Goal: Ask a question: Seek information or help from site administrators or community

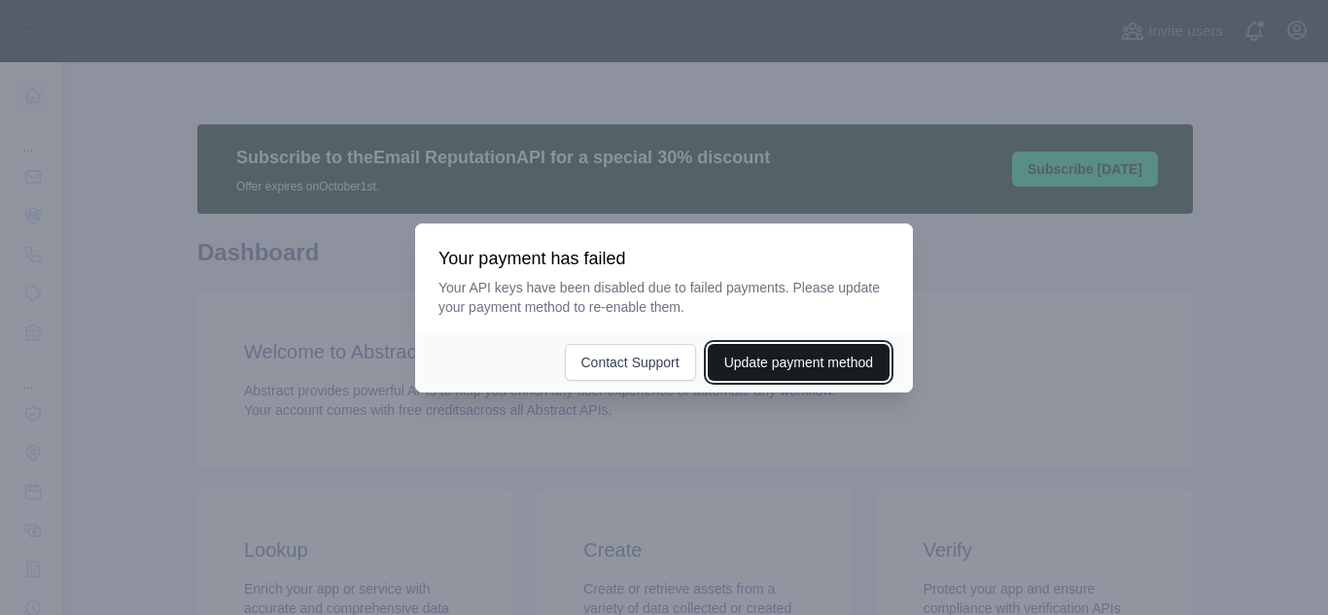
click at [788, 360] on button "Update payment method" at bounding box center [799, 362] width 182 height 37
click at [962, 309] on div at bounding box center [664, 307] width 1328 height 615
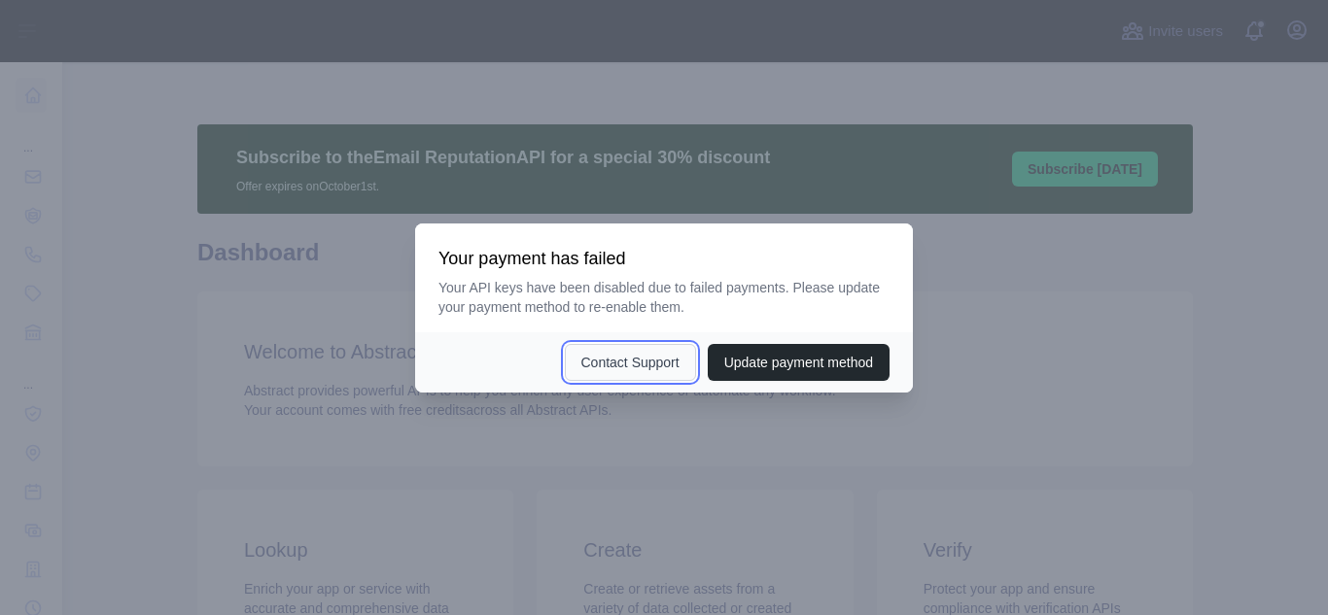
click at [649, 347] on button "Contact Support" at bounding box center [630, 362] width 131 height 37
click at [1066, 357] on div at bounding box center [664, 307] width 1328 height 615
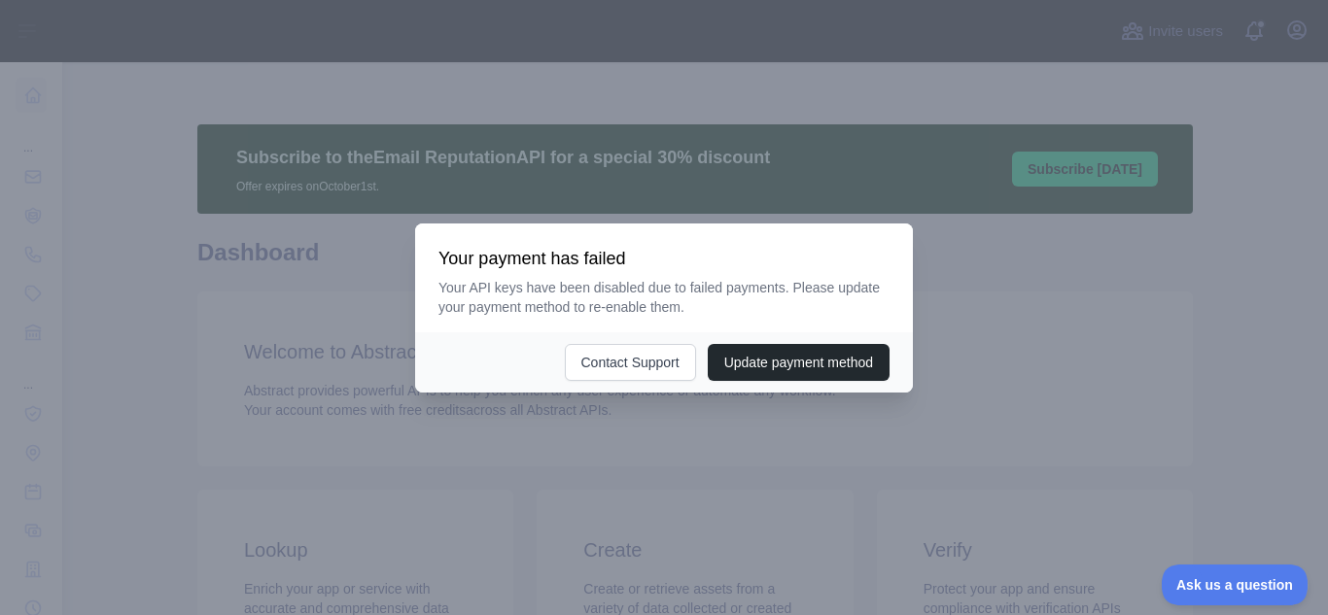
click at [29, 574] on div at bounding box center [664, 307] width 1328 height 615
click at [1117, 311] on div at bounding box center [664, 307] width 1328 height 615
click at [33, 288] on div at bounding box center [664, 307] width 1328 height 615
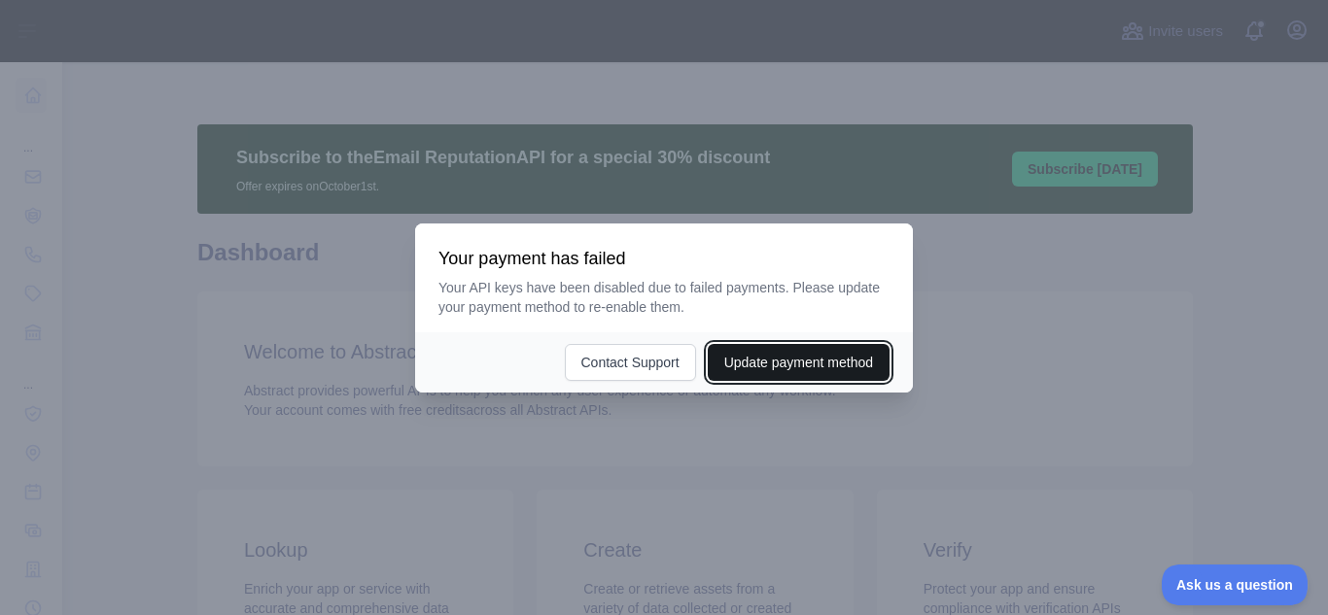
click at [781, 376] on button "Update payment method" at bounding box center [799, 362] width 182 height 37
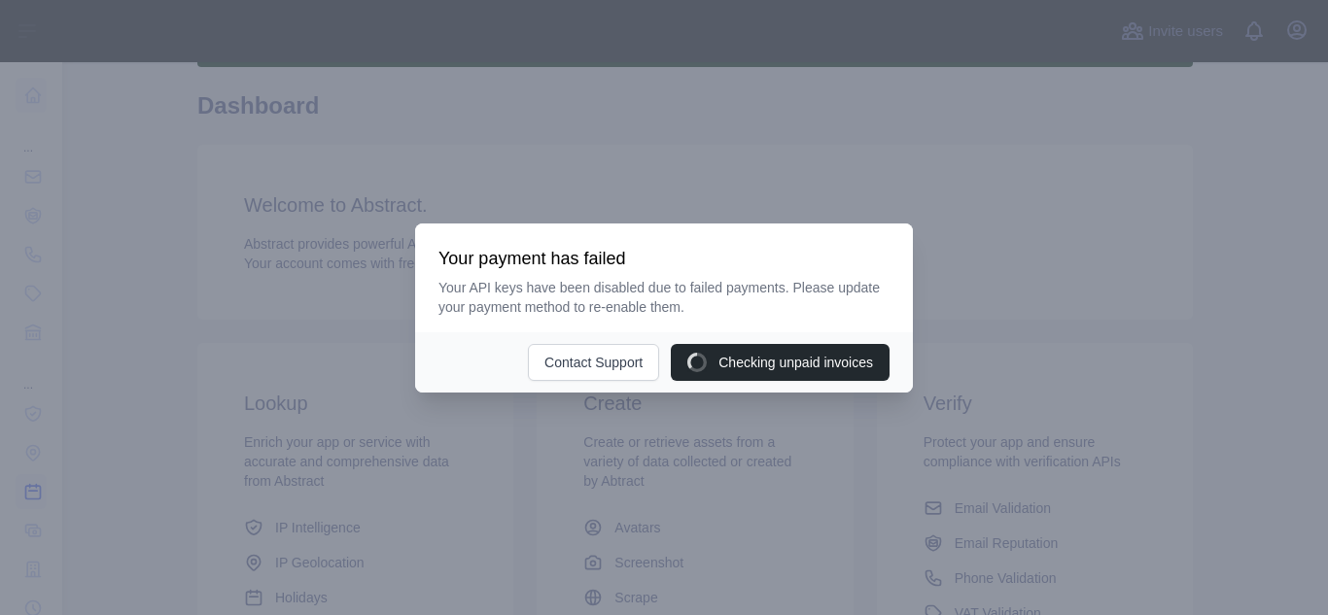
scroll to position [236, 0]
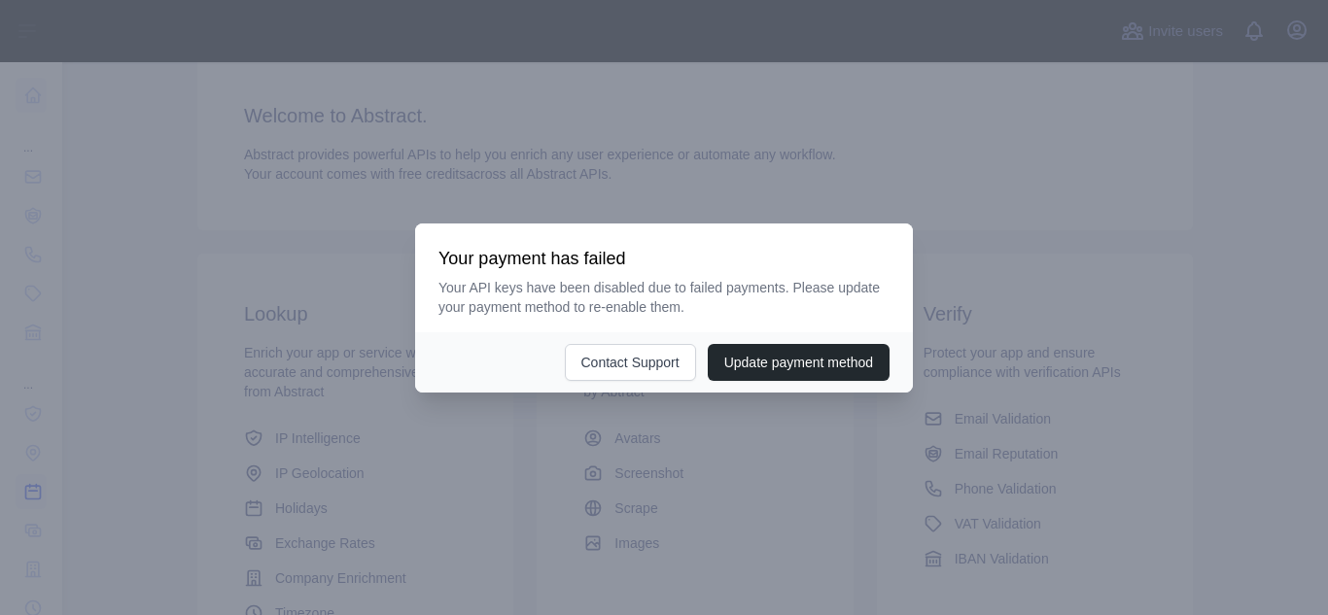
click at [96, 503] on div at bounding box center [664, 307] width 1328 height 615
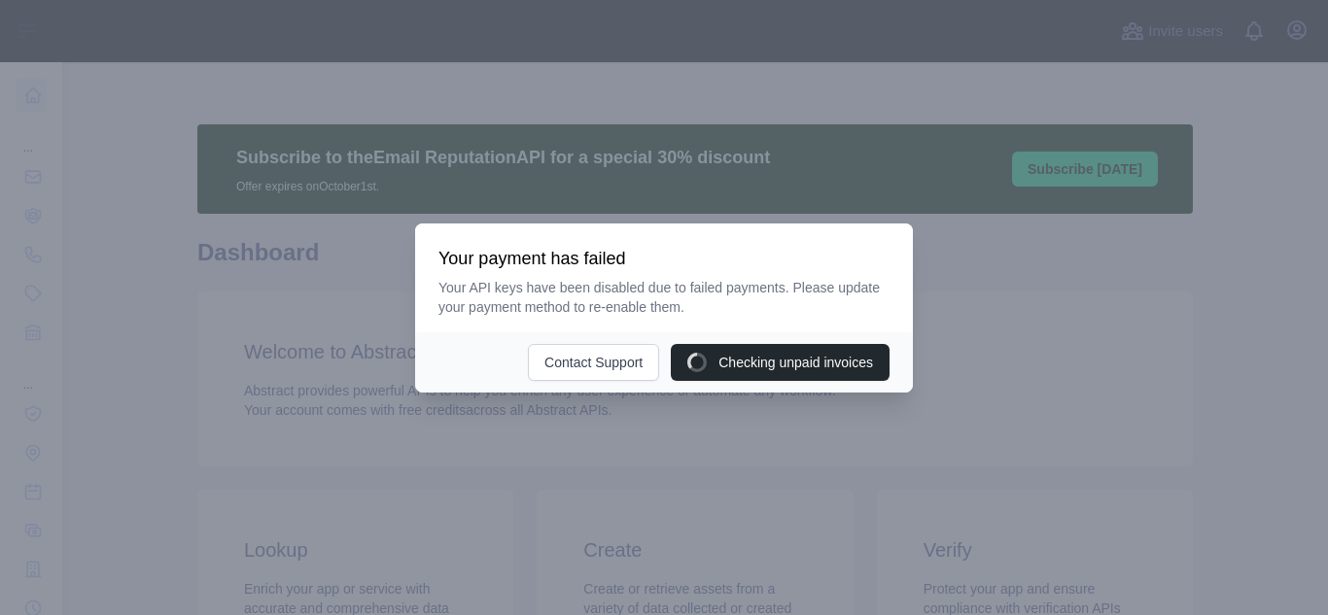
click at [9, 503] on div at bounding box center [664, 307] width 1328 height 615
click at [641, 373] on button "Contact Support" at bounding box center [630, 362] width 131 height 37
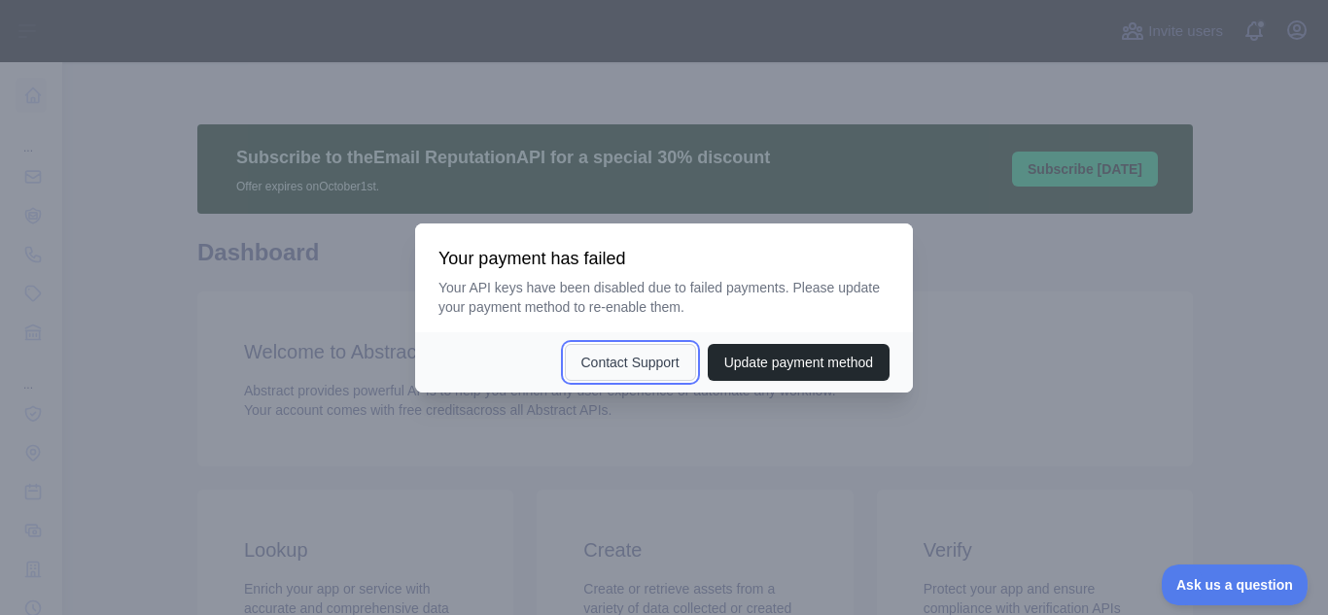
click at [611, 366] on button "Contact Support" at bounding box center [630, 362] width 131 height 37
click at [1174, 581] on span "Ask us a question" at bounding box center [1225, 583] width 146 height 14
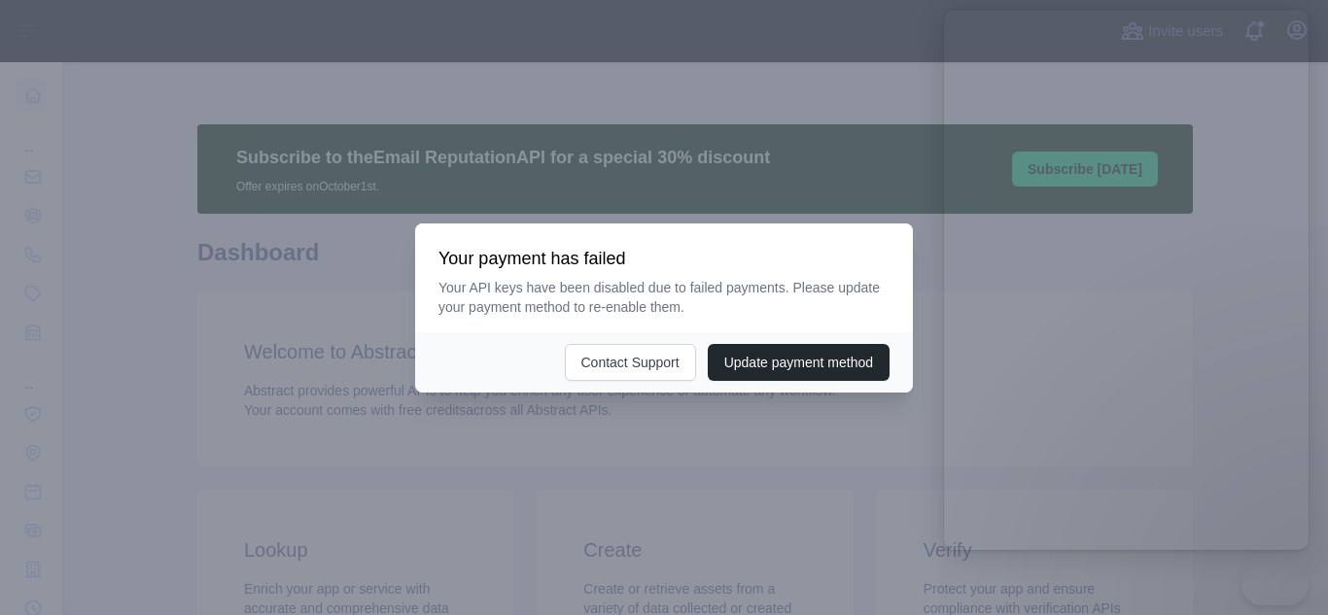
click at [1178, 584] on div at bounding box center [664, 307] width 1328 height 615
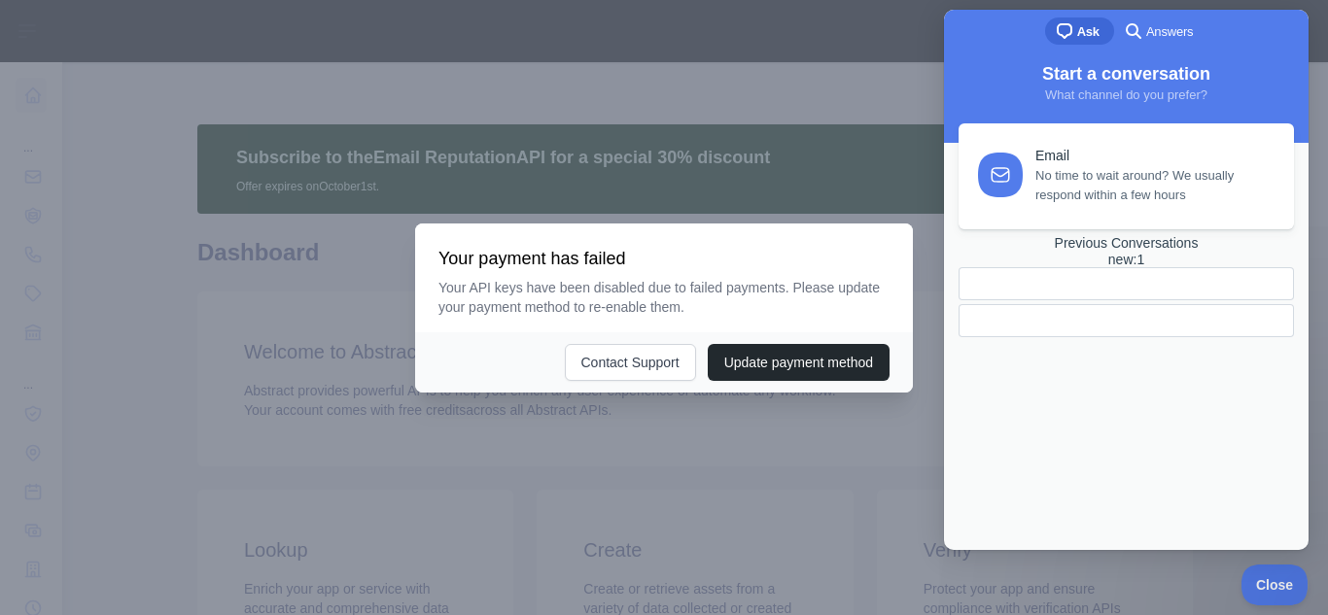
click at [890, 212] on div at bounding box center [664, 307] width 1328 height 615
click at [913, 163] on div at bounding box center [664, 307] width 1328 height 615
click at [1106, 166] on span "No time to wait around? We usually respond within a few hours" at bounding box center [1153, 181] width 236 height 39
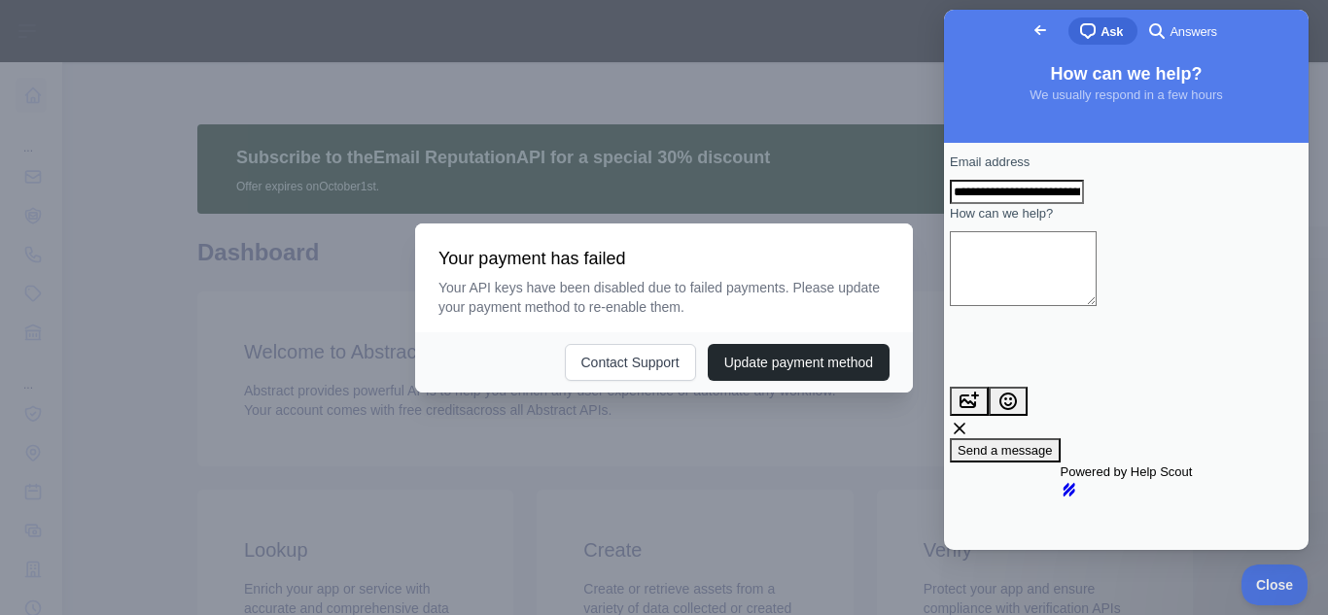
click at [1051, 289] on textarea "How can we help?" at bounding box center [1023, 268] width 147 height 75
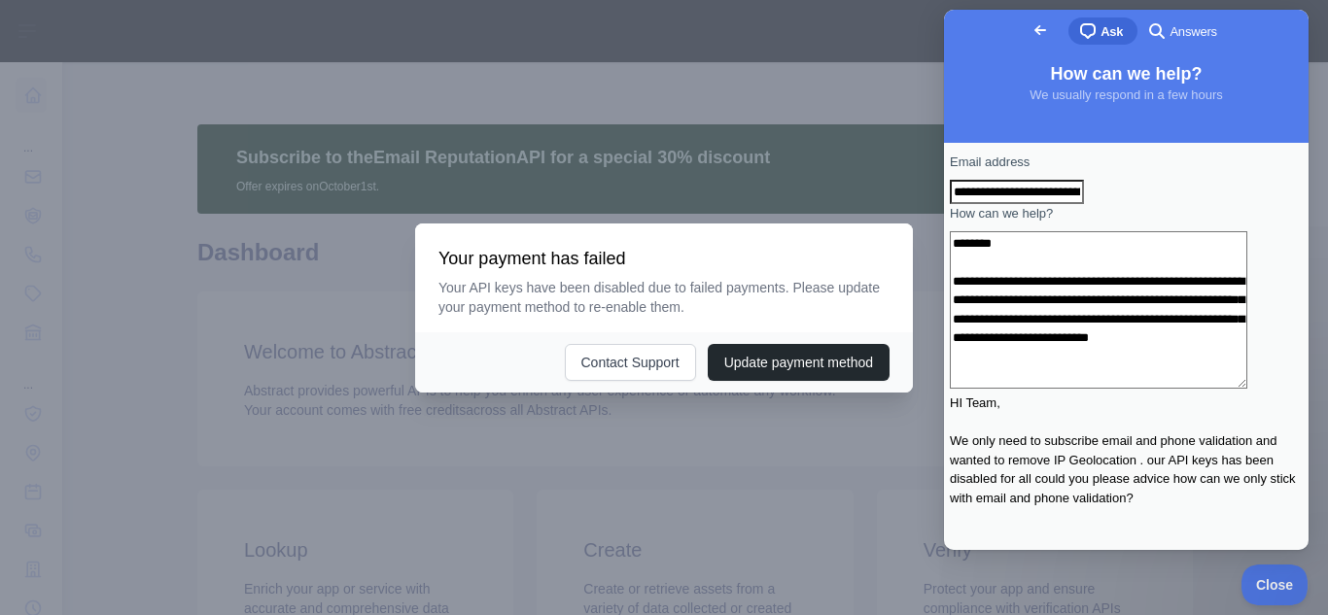
scroll to position [5, 0]
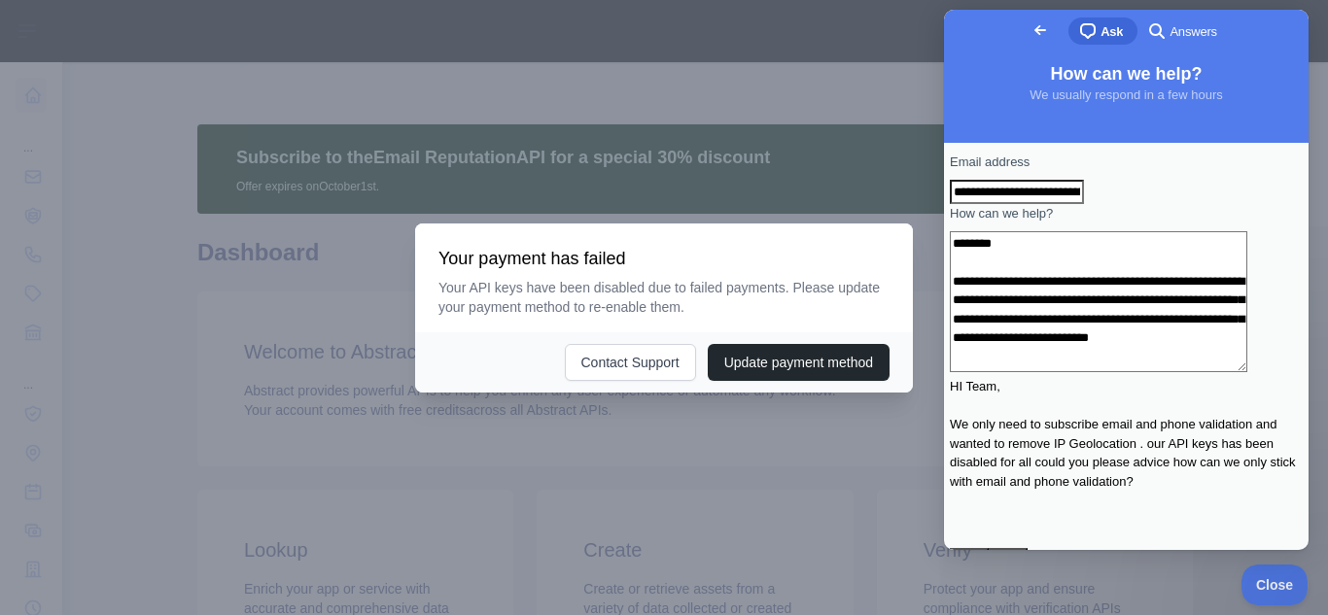
paste textarea "**********"
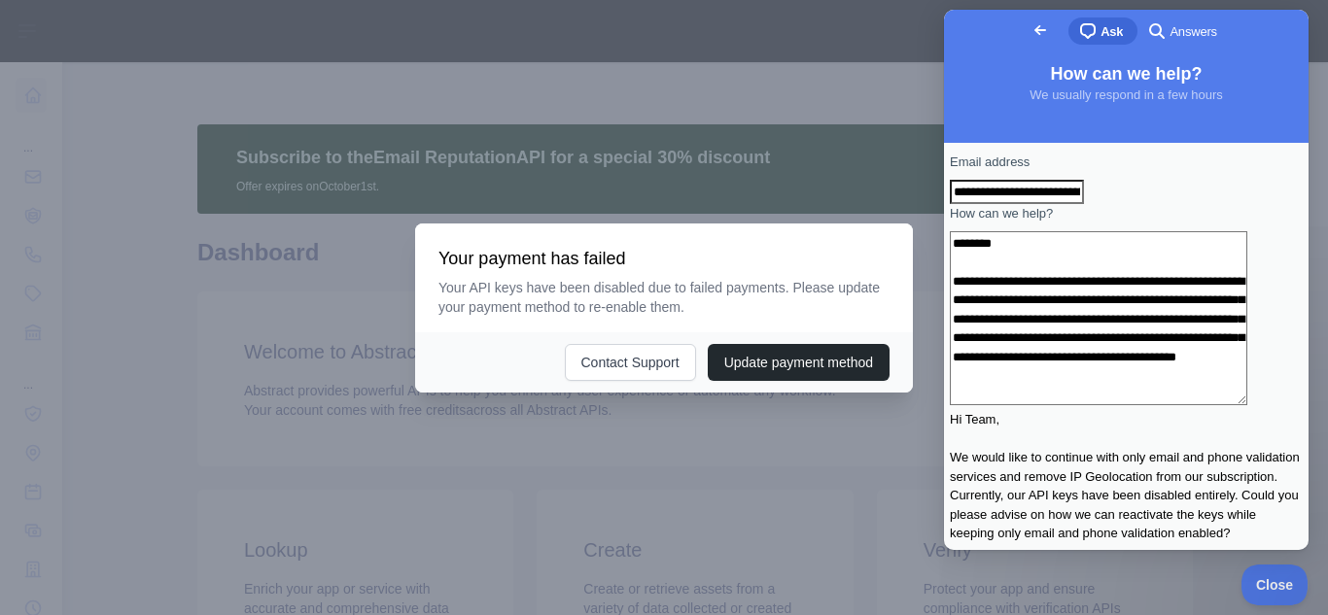
scroll to position [11, 0]
type textarea "**********"
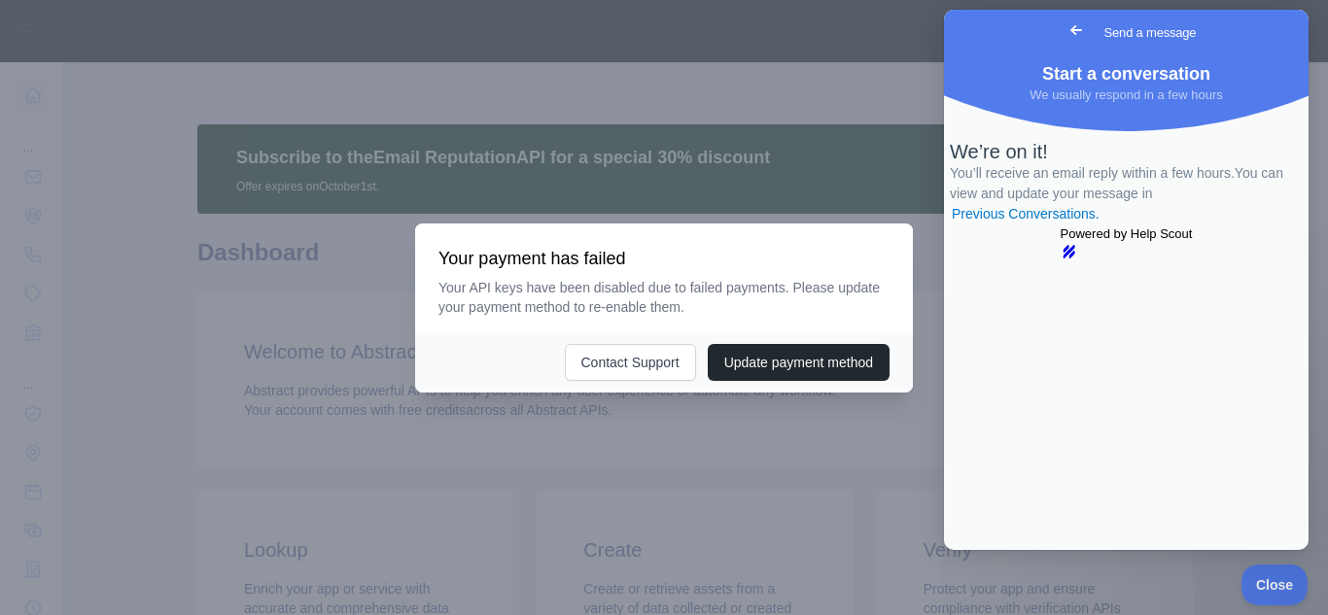
click at [894, 118] on div at bounding box center [664, 307] width 1328 height 615
click at [1053, 44] on link "Go back" at bounding box center [1077, 30] width 48 height 27
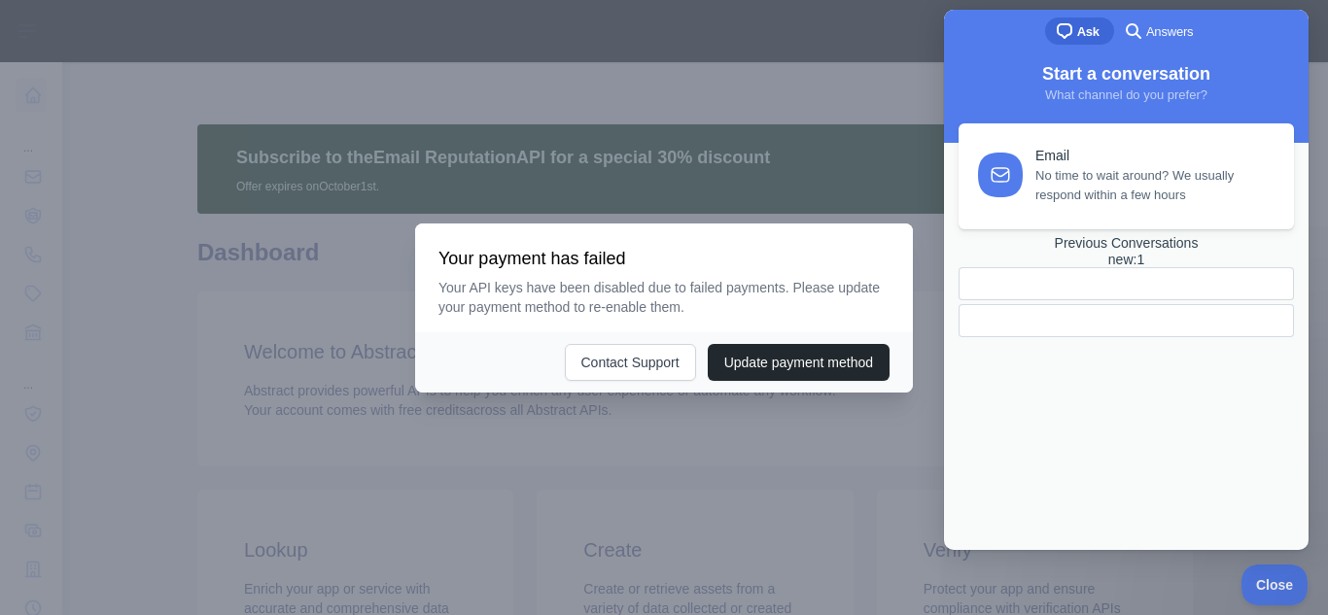
click at [1133, 268] on div "Previous Conversations new : 1" at bounding box center [1126, 251] width 335 height 33
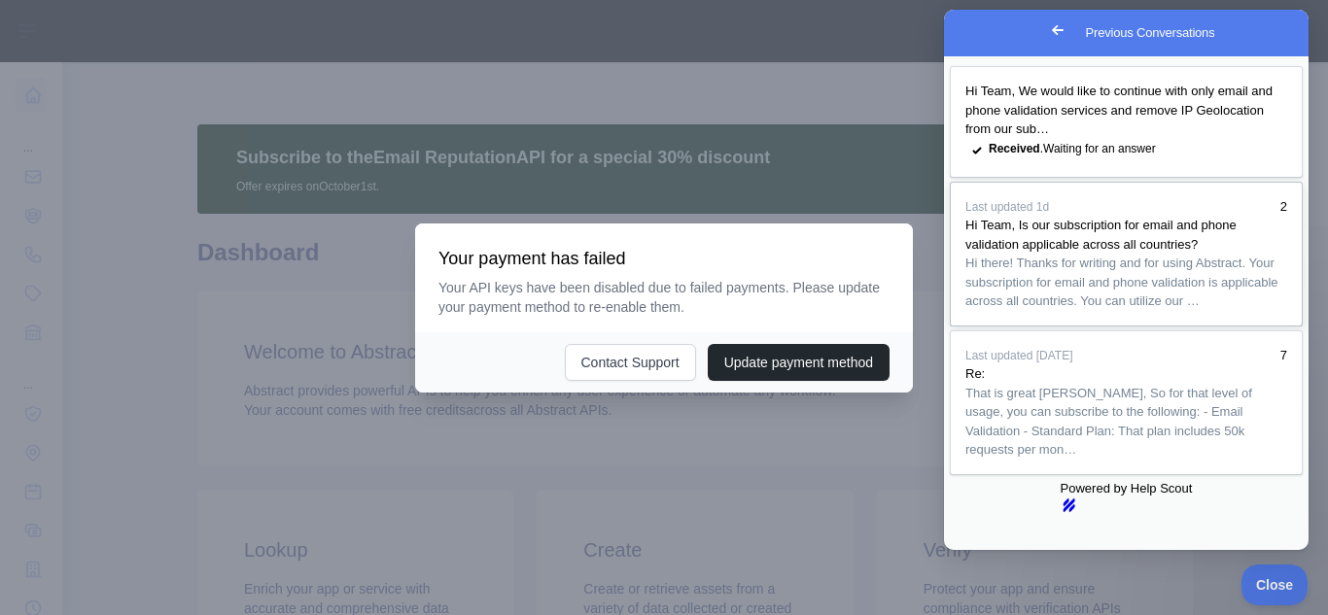
click at [1102, 307] on span "Hi there! Thanks for writing and for using Abstract. Your subscription for emai…" at bounding box center [1121, 282] width 313 height 52
click at [897, 123] on div at bounding box center [664, 307] width 1328 height 615
drag, startPoint x: 1841, startPoint y: 133, endPoint x: 1127, endPoint y: 66, distance: 717.7
click at [980, 551] on button "Close" at bounding box center [962, 563] width 35 height 25
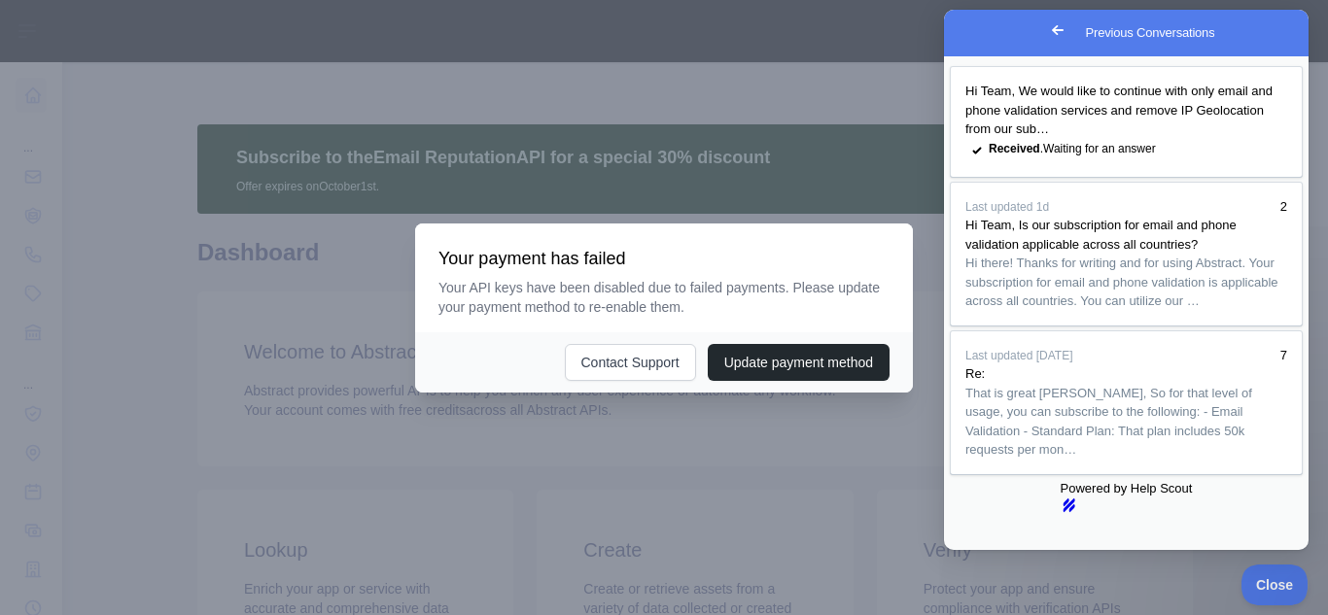
click at [1034, 18] on link "Go back" at bounding box center [1058, 30] width 48 height 27
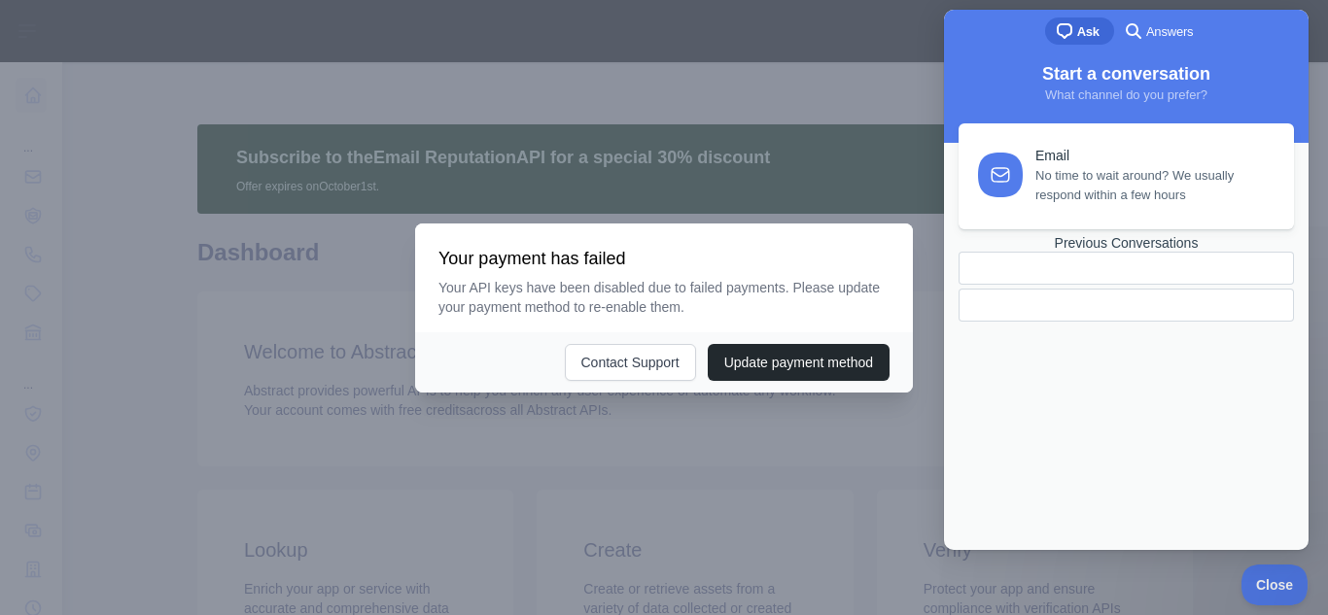
click at [882, 74] on div at bounding box center [664, 307] width 1328 height 615
click at [337, 220] on div at bounding box center [664, 307] width 1328 height 615
click at [676, 358] on button "Contact Support" at bounding box center [630, 362] width 131 height 37
click at [884, 255] on h3 "Your payment has failed" at bounding box center [663, 258] width 451 height 23
click at [895, 241] on div "Your payment has failed Your API keys have been disabled due to failed payments…" at bounding box center [664, 278] width 498 height 109
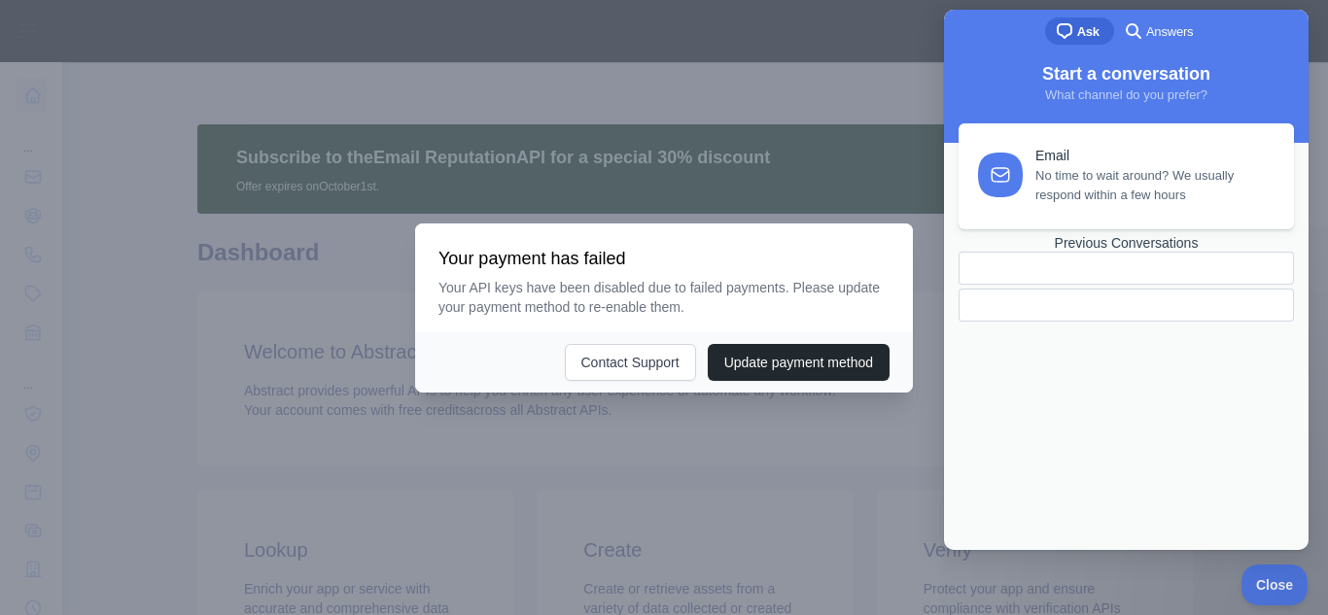
click at [895, 241] on div "Your payment has failed Your API keys have been disabled due to failed payments…" at bounding box center [664, 278] width 498 height 109
drag, startPoint x: 895, startPoint y: 241, endPoint x: 895, endPoint y: 263, distance: 22.4
click at [895, 263] on div "Your payment has failed Your API keys have been disabled due to failed payments…" at bounding box center [664, 278] width 498 height 109
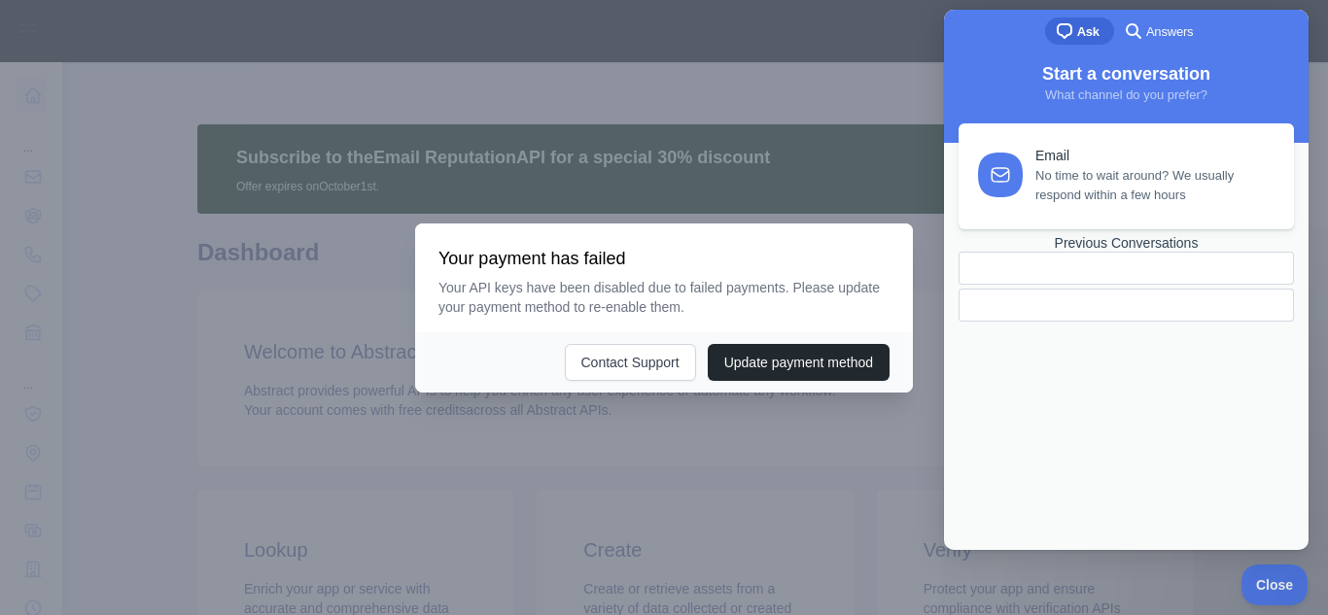
click at [895, 263] on div "Your payment has failed Your API keys have been disabled due to failed payments…" at bounding box center [664, 278] width 498 height 109
click at [1284, 576] on span "Close" at bounding box center [1270, 583] width 66 height 14
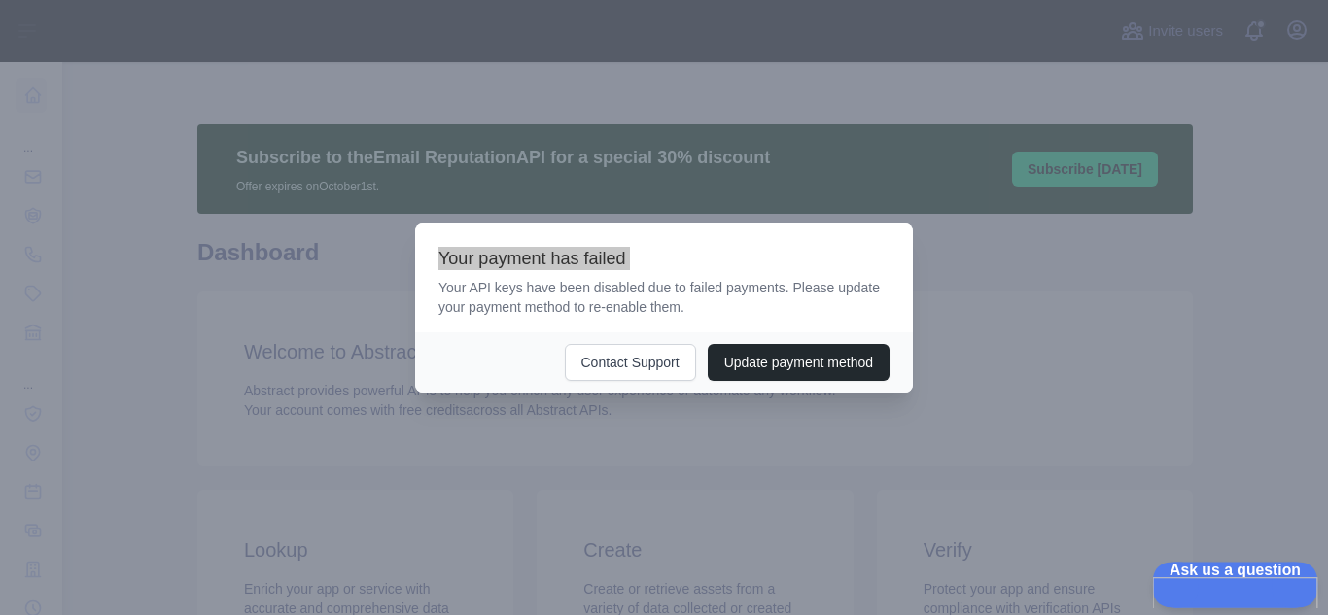
click at [1274, 576] on span "Ask us a question" at bounding box center [1225, 569] width 147 height 14
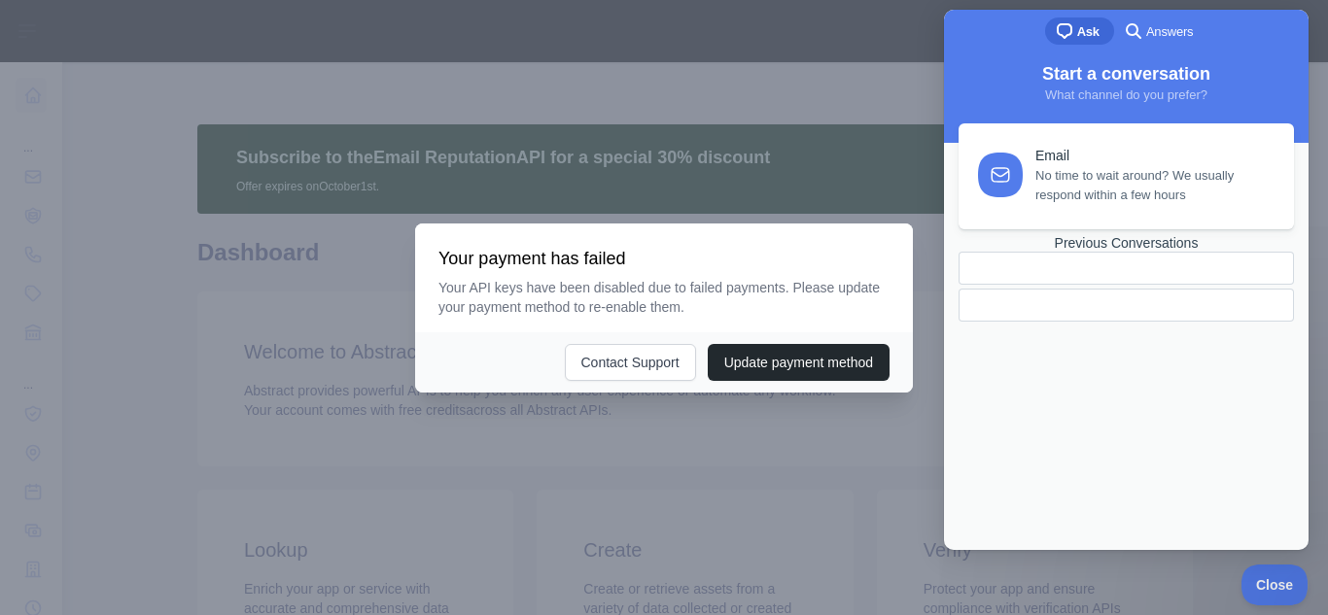
click at [826, 107] on div at bounding box center [664, 307] width 1328 height 615
click at [1256, 576] on span "Close" at bounding box center [1270, 583] width 66 height 14
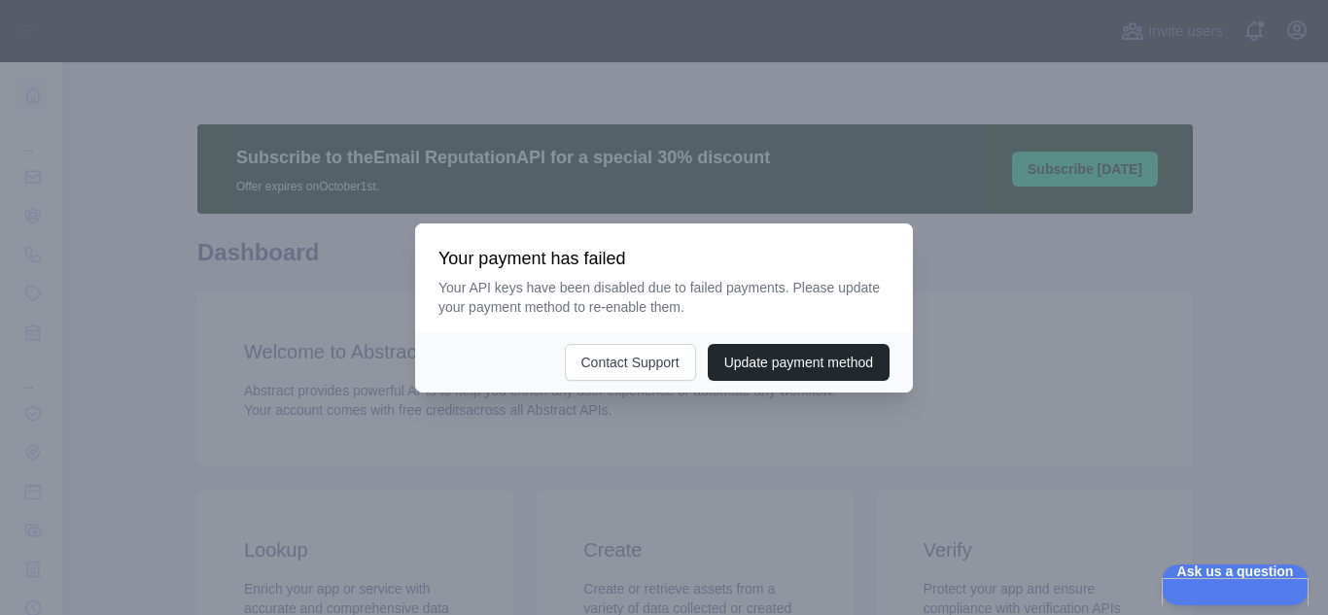
click at [33, 122] on div at bounding box center [664, 307] width 1328 height 615
click at [959, 405] on div at bounding box center [664, 307] width 1328 height 615
click at [740, 370] on button "Update payment method" at bounding box center [799, 362] width 182 height 37
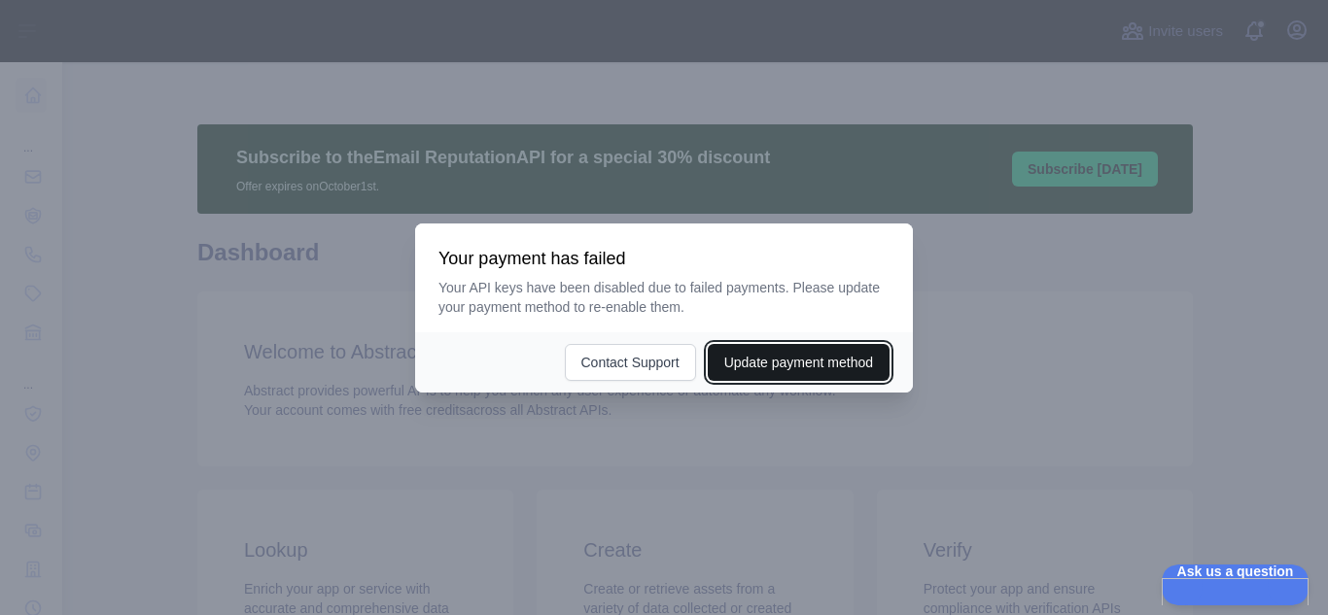
click at [791, 345] on button "Update payment method" at bounding box center [799, 362] width 182 height 37
